Goal: Navigation & Orientation: Find specific page/section

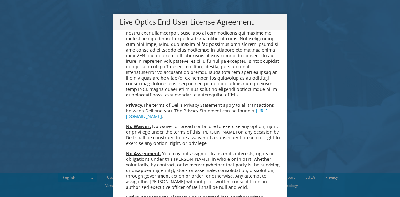
scroll to position [2360, 0]
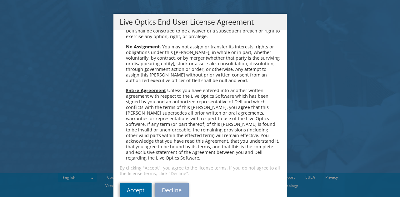
click at [125, 183] on link "Accept" at bounding box center [136, 190] width 32 height 15
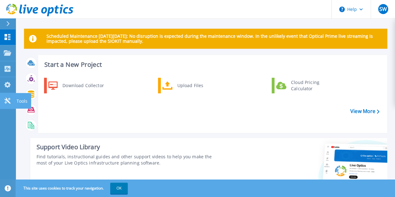
click at [25, 99] on p "Tools" at bounding box center [22, 101] width 11 height 16
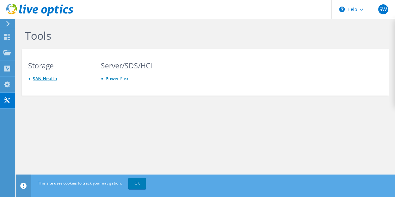
click at [41, 79] on link "SAN Health" at bounding box center [45, 79] width 24 height 6
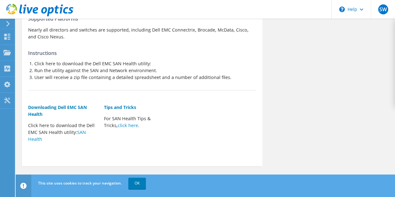
scroll to position [97, 0]
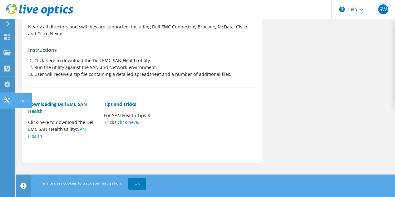
click at [23, 98] on div "Tools" at bounding box center [23, 101] width 17 height 16
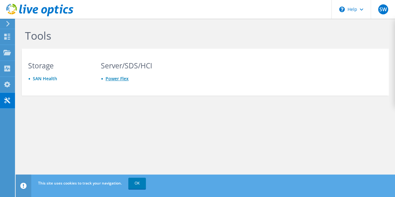
click at [122, 80] on link "Power Flex" at bounding box center [117, 79] width 23 height 6
click at [6, 24] on icon at bounding box center [8, 24] width 5 height 6
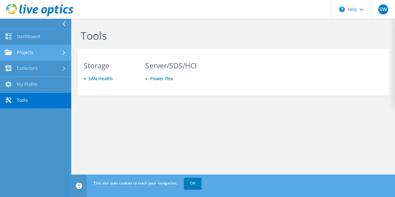
click at [28, 53] on link "Projects" at bounding box center [35, 53] width 71 height 16
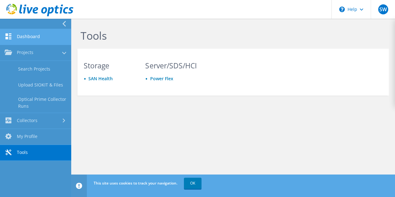
click at [28, 42] on link "Dashboard" at bounding box center [35, 37] width 71 height 16
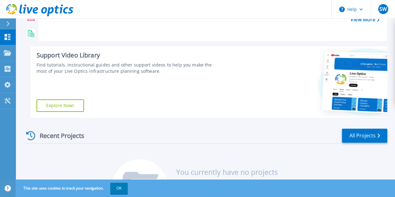
scroll to position [94, 0]
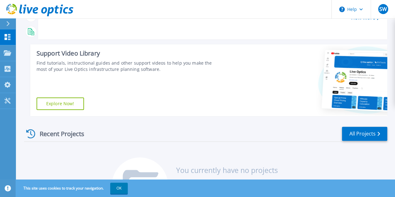
click at [66, 103] on link "Explore Now!" at bounding box center [60, 103] width 47 height 12
